Goal: Answer question/provide support: Answer question/provide support

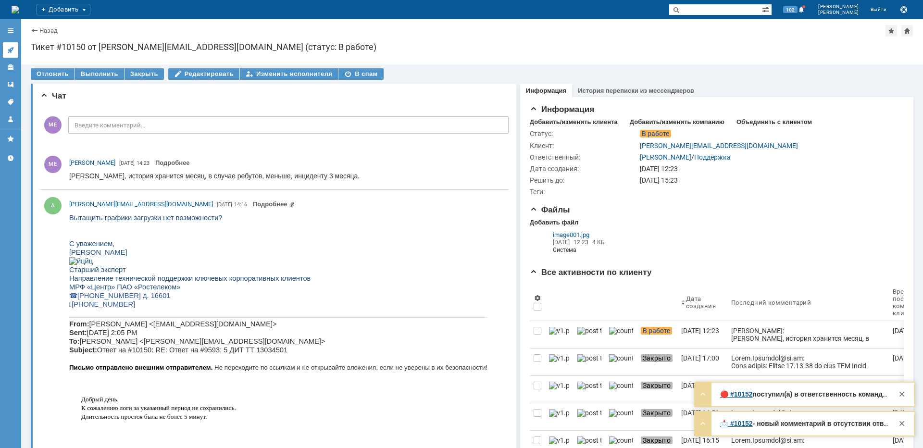
click at [12, 47] on icon at bounding box center [11, 50] width 8 height 8
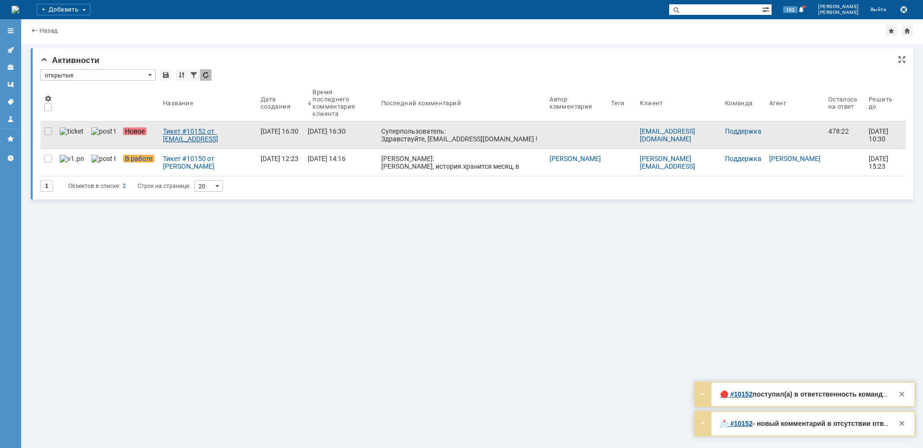
click at [185, 127] on div "Тикет #10152 от [EMAIL_ADDRESS][DOMAIN_NAME] [[EMAIL_ADDRESS][DOMAIN_NAME]] (ст…" at bounding box center [208, 134] width 90 height 15
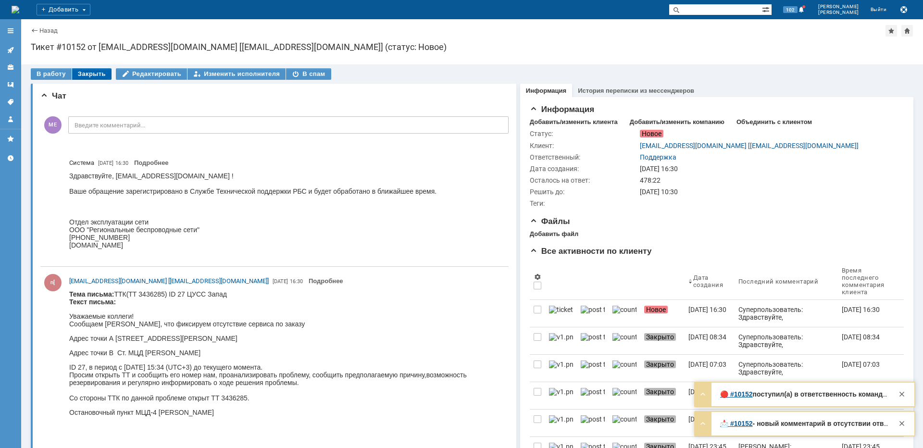
click at [92, 70] on div "Закрыть" at bounding box center [91, 74] width 39 height 12
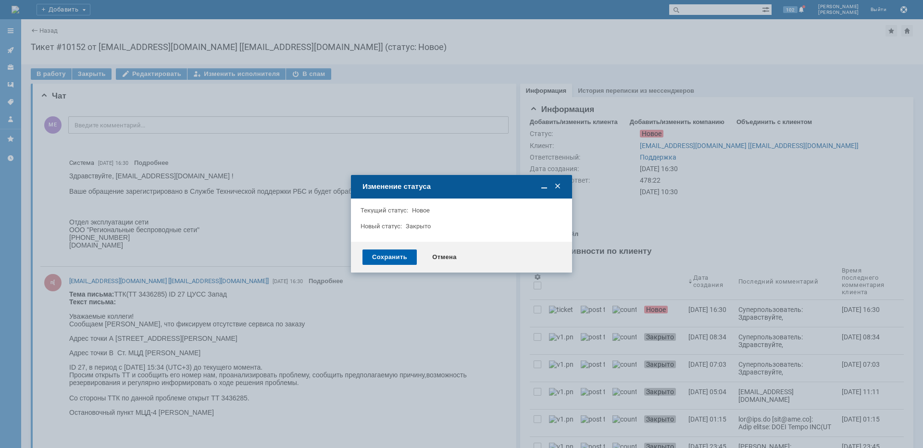
click at [394, 257] on div "Сохранить" at bounding box center [390, 257] width 54 height 15
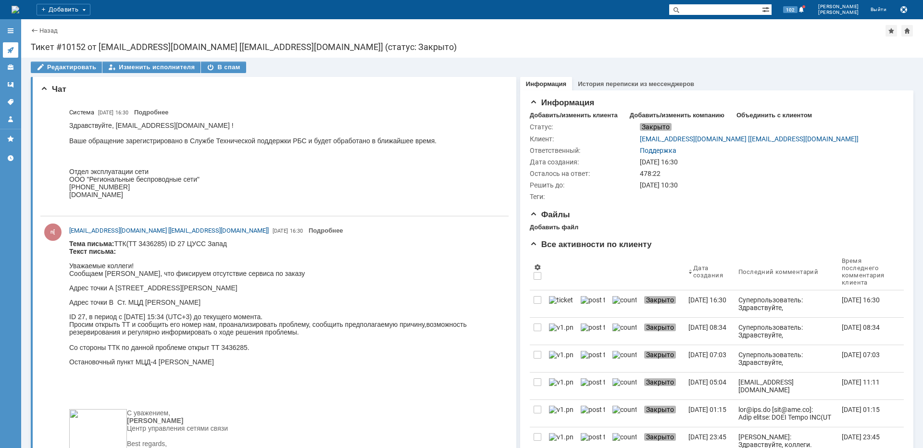
click at [13, 52] on icon at bounding box center [11, 50] width 8 height 8
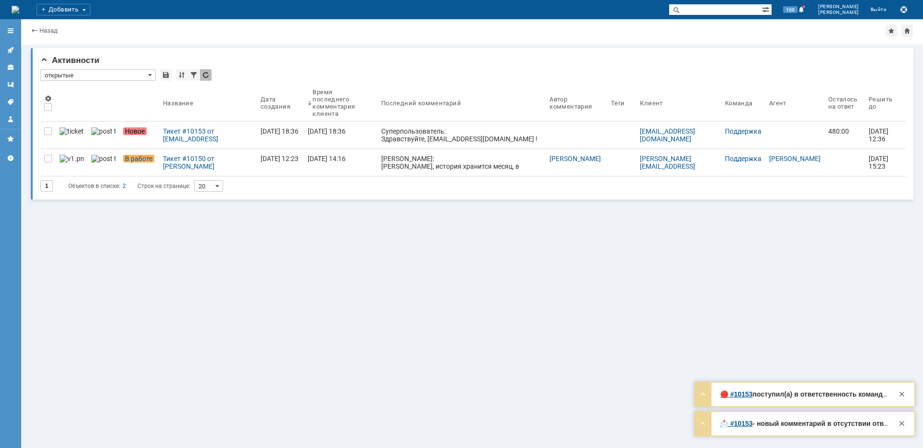
click at [163, 127] on div "Тикет #10153 от ncc@ttk.ru [ncc@ttk.ru] (статус: Новое)" at bounding box center [208, 134] width 90 height 15
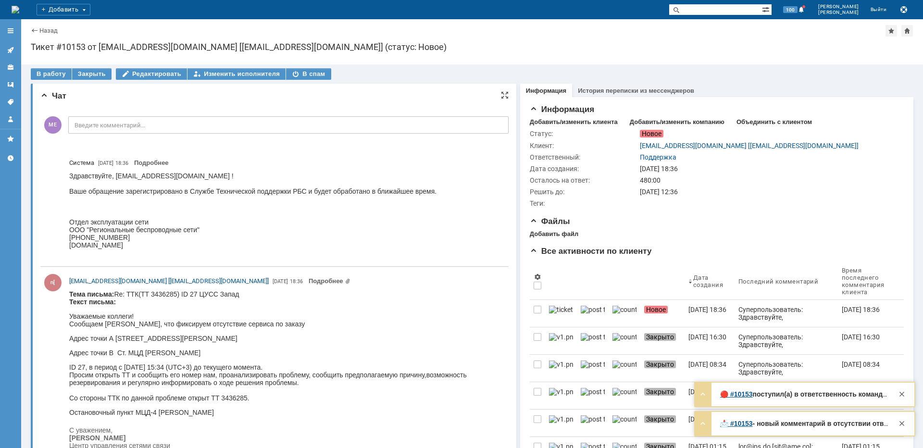
click at [159, 352] on p "Адрес точки В Ст. МЦД [PERSON_NAME]" at bounding box center [284, 353] width 431 height 8
copy p "Мещерская"
